Goal: Communication & Community: Answer question/provide support

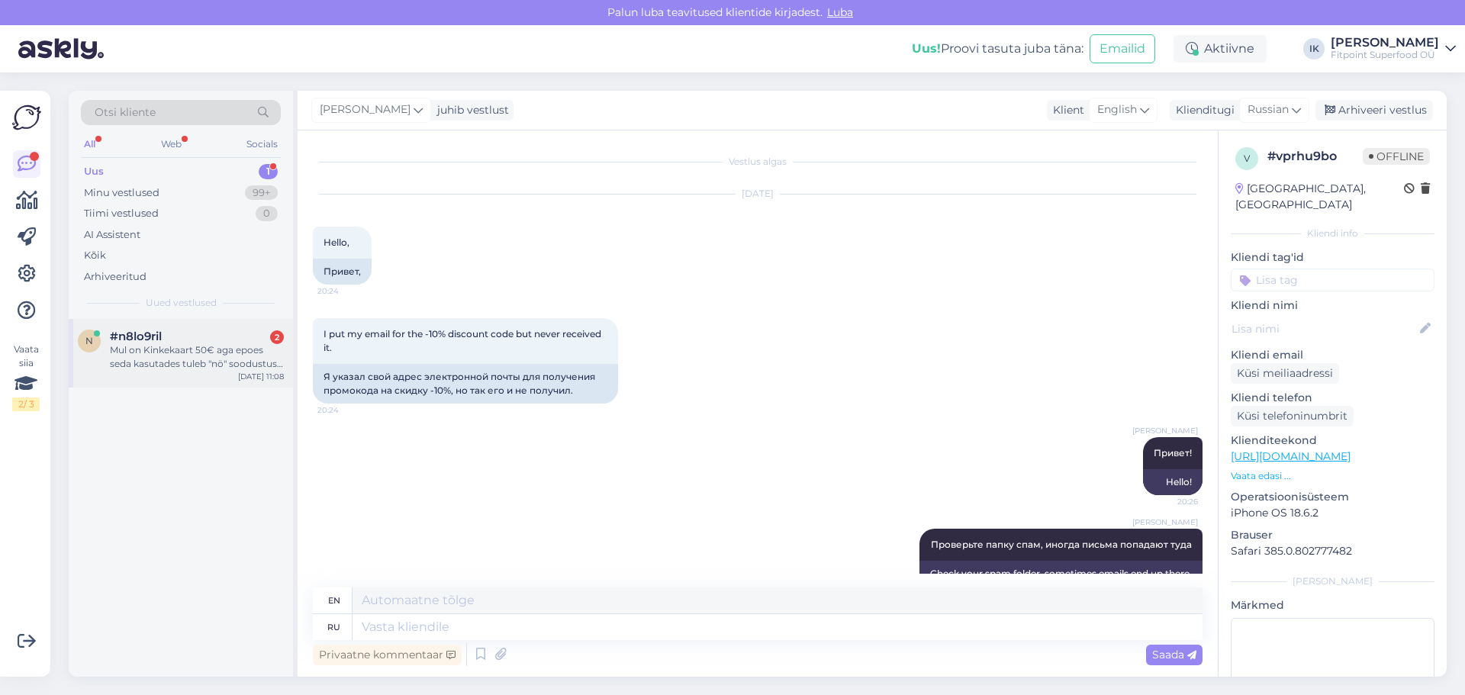
scroll to position [30, 0]
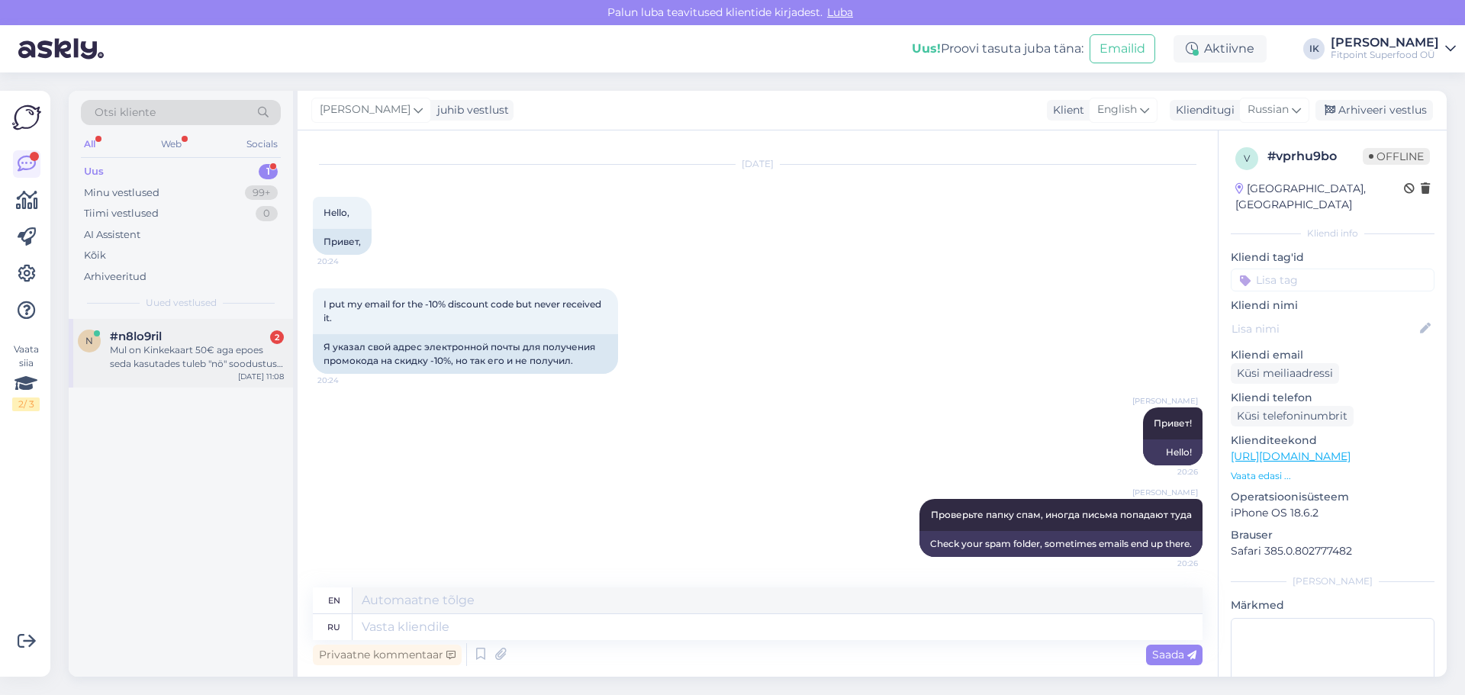
click at [191, 343] on div "#n8lo9ril 2" at bounding box center [197, 337] width 174 height 14
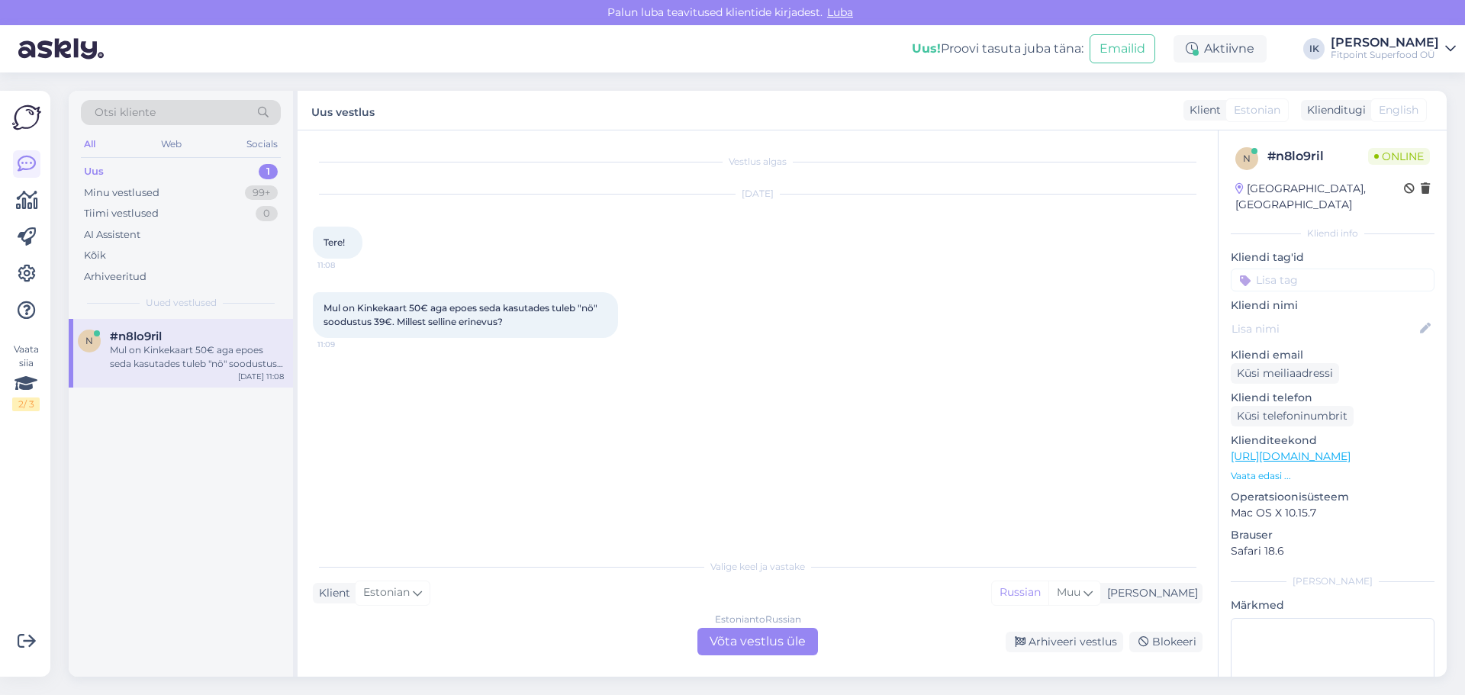
click at [758, 642] on div "Estonian to Russian Võta vestlus üle" at bounding box center [757, 641] width 121 height 27
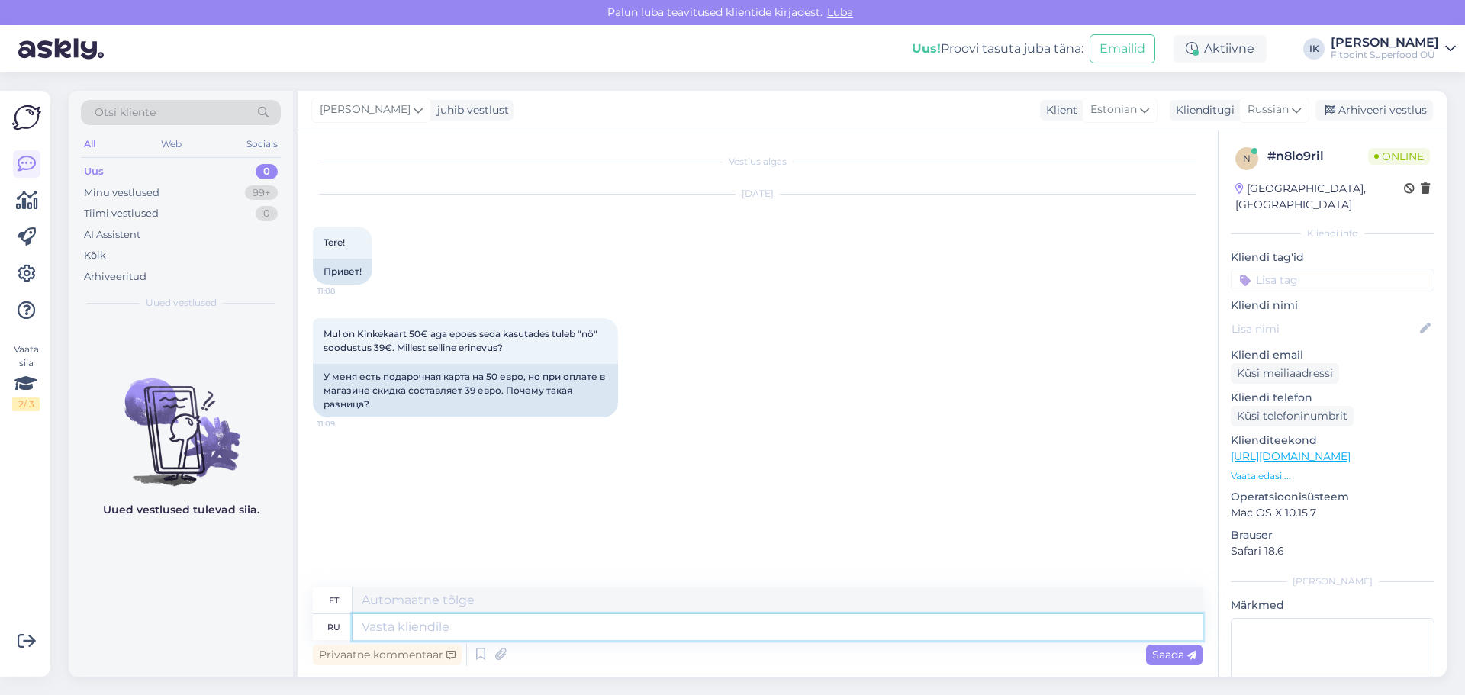
click at [413, 626] on textarea at bounding box center [777, 627] width 850 height 26
type textarea "п"
type textarea "lk"
type textarea "Привет"
type textarea "Tere"
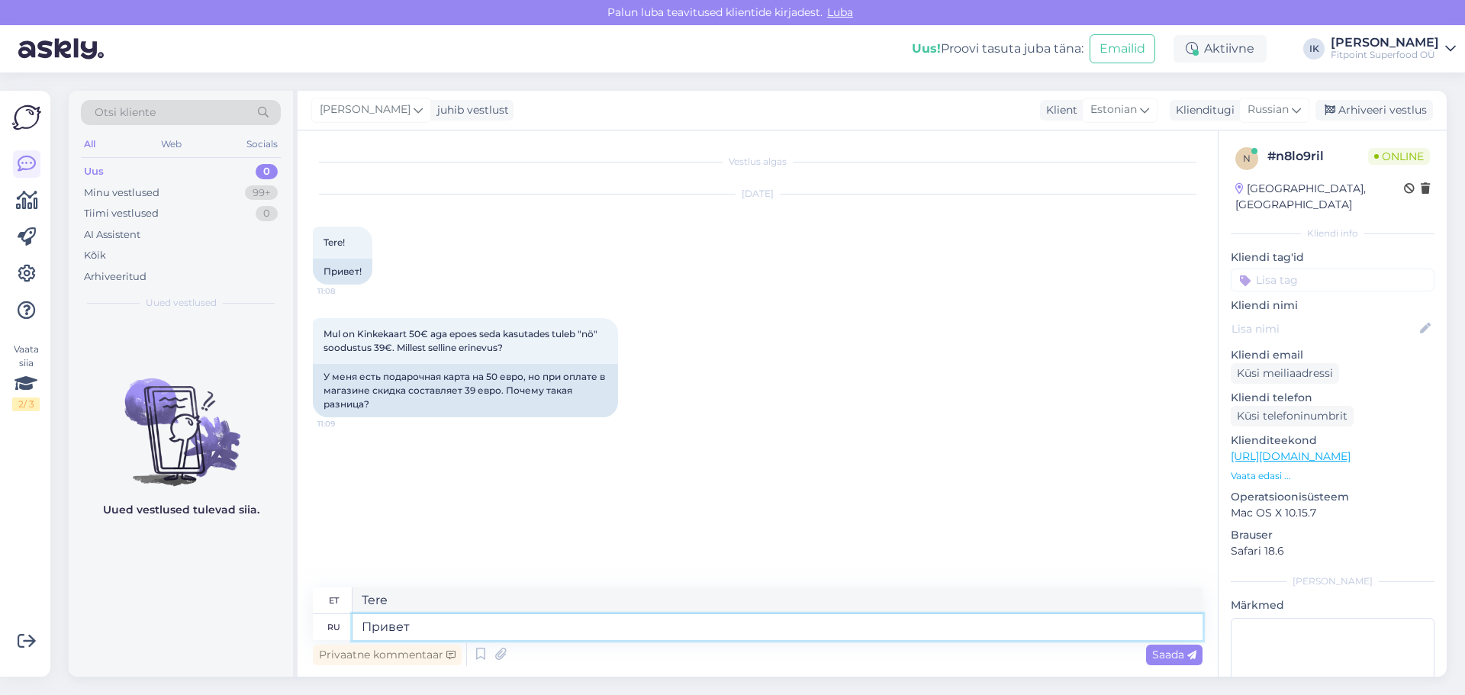
type textarea "Привет!"
type textarea "Tere!"
type textarea "Напишите"
type textarea "Kirjuta"
type textarea "Напишите код"
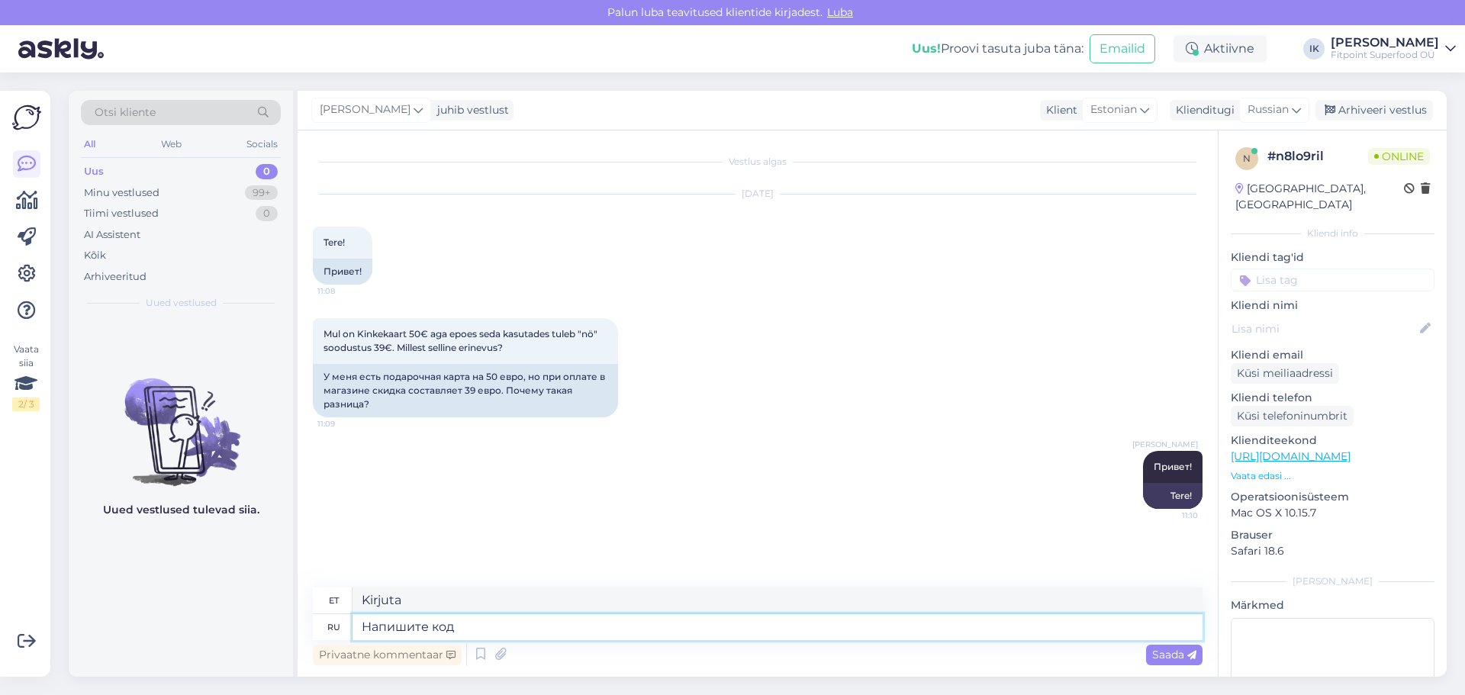
type textarea "Kirjuta kood"
type textarea "Напишите код карты"
type textarea "Kirjuta kaardi kood"
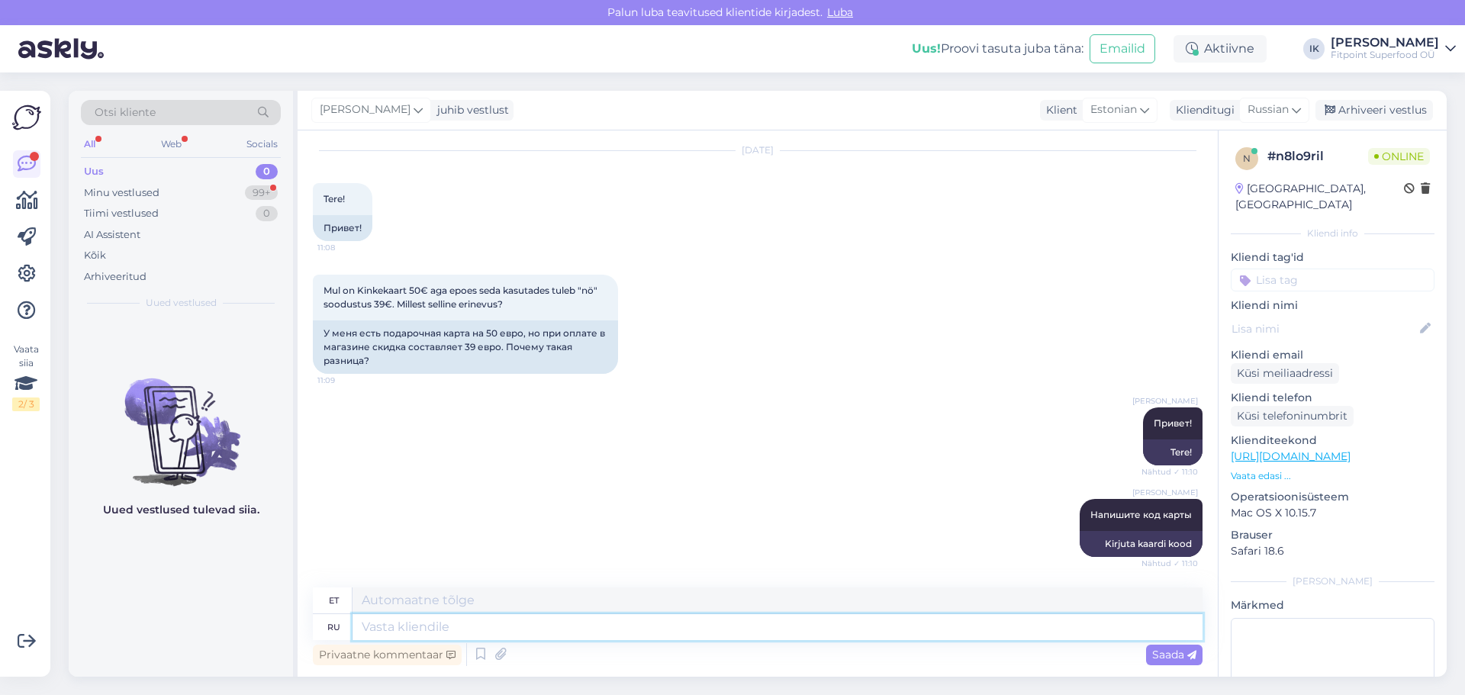
scroll to position [135, 0]
